Goal: Information Seeking & Learning: Learn about a topic

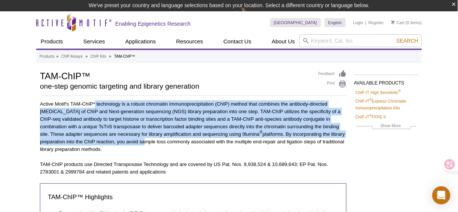
drag, startPoint x: 95, startPoint y: 104, endPoint x: 142, endPoint y: 143, distance: 61.5
click at [142, 143] on p "Active Motif's TAM-ChIP* technology is a robust chromatin immunoprecipitation (…" at bounding box center [193, 126] width 307 height 53
click at [142, 144] on p "Active Motif's TAM-ChIP* technology is a robust chromatin immunoprecipitation (…" at bounding box center [193, 126] width 307 height 53
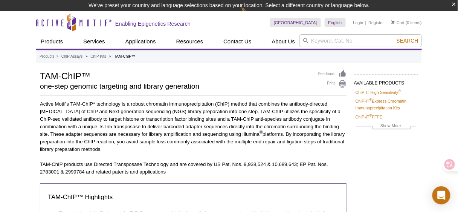
drag, startPoint x: 143, startPoint y: 150, endPoint x: 25, endPoint y: 106, distance: 125.9
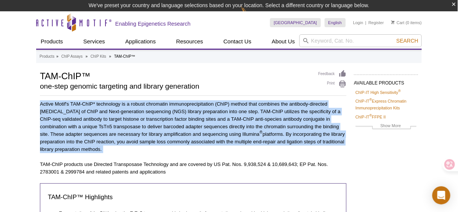
drag, startPoint x: 26, startPoint y: 105, endPoint x: 163, endPoint y: 148, distance: 143.6
click at [164, 149] on p "Active Motif's TAM-ChIP* technology is a robust chromatin immunoprecipitation (…" at bounding box center [193, 126] width 307 height 53
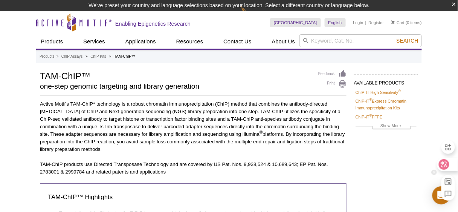
click at [445, 159] on icon at bounding box center [444, 164] width 11 height 11
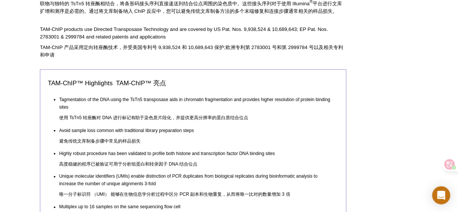
scroll to position [211, 0]
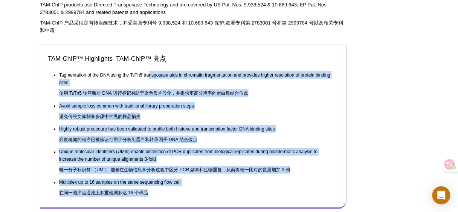
drag, startPoint x: 149, startPoint y: 71, endPoint x: 203, endPoint y: 190, distance: 130.7
click at [203, 190] on ul "Tagmentation of the DNA using the TsTn5 transposase aids in chromatin fragmenta…" at bounding box center [190, 134] width 284 height 131
click at [150, 147] on li "Unique molecular identifiers (UMIs) enable distinction of PCR duplicates from b…" at bounding box center [195, 161] width 273 height 31
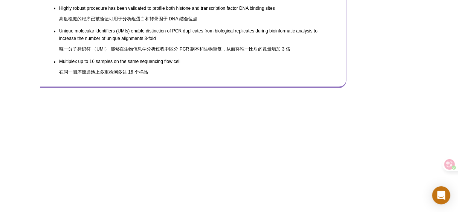
scroll to position [512, 0]
